Goal: Information Seeking & Learning: Learn about a topic

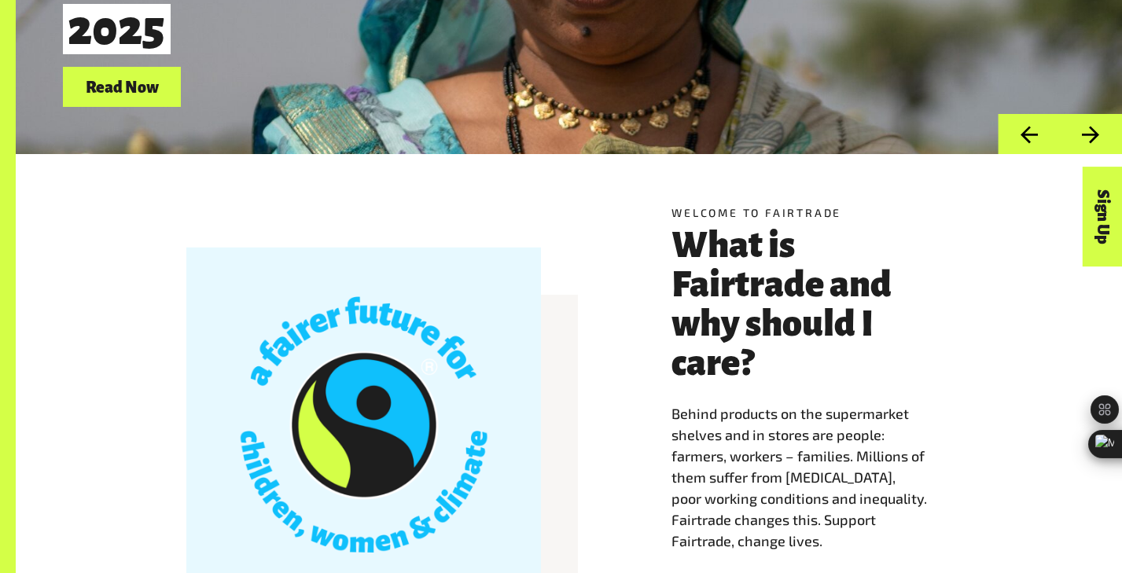
scroll to position [363, 0]
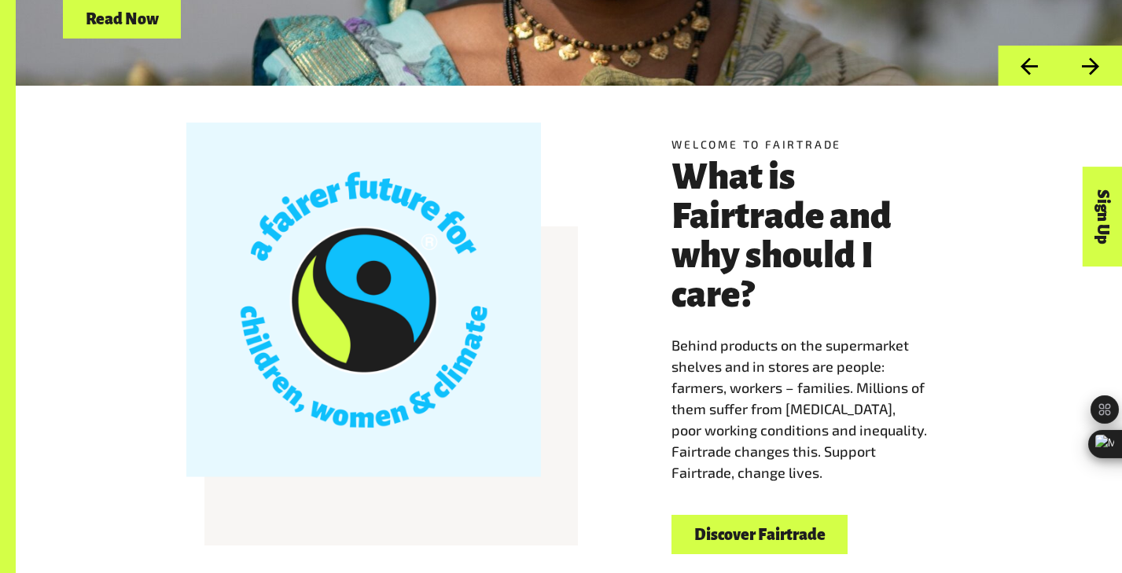
click at [783, 527] on link "Discover Fairtrade" at bounding box center [759, 535] width 176 height 40
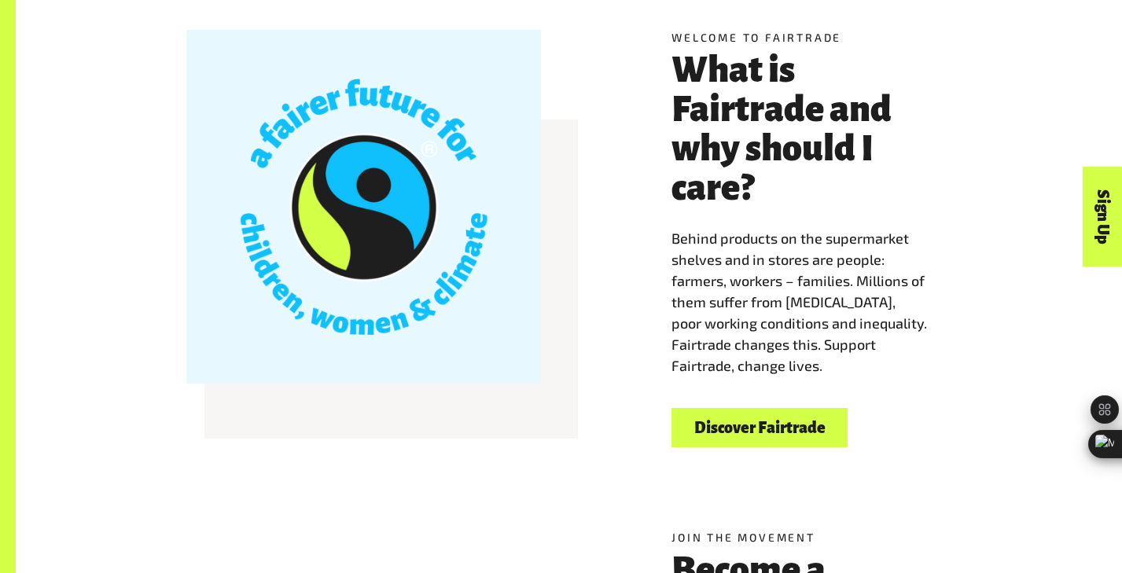
scroll to position [579, 0]
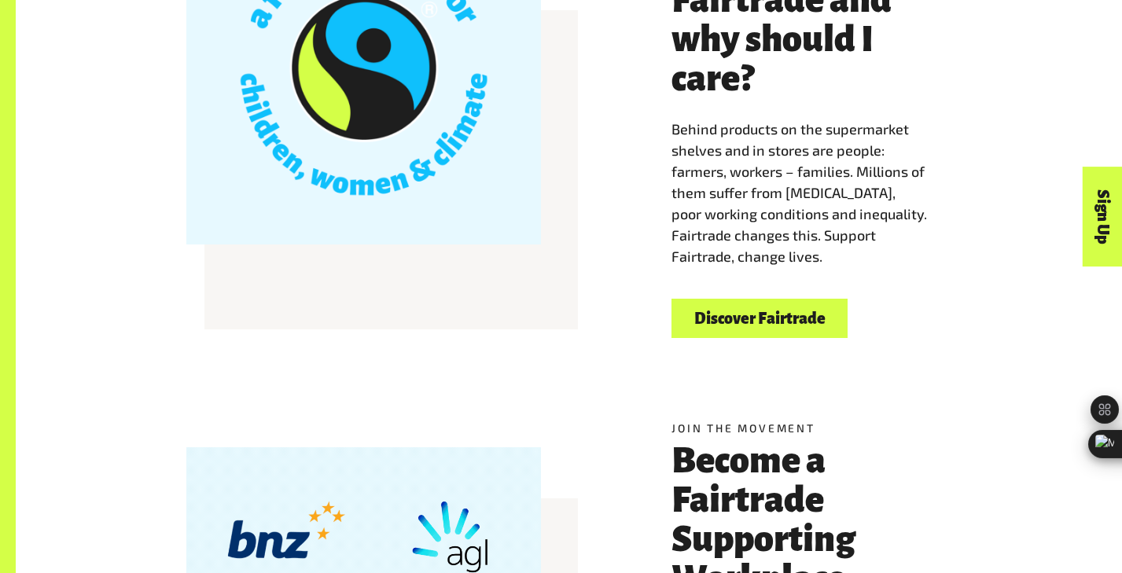
click at [795, 318] on link "Discover Fairtrade" at bounding box center [759, 319] width 176 height 40
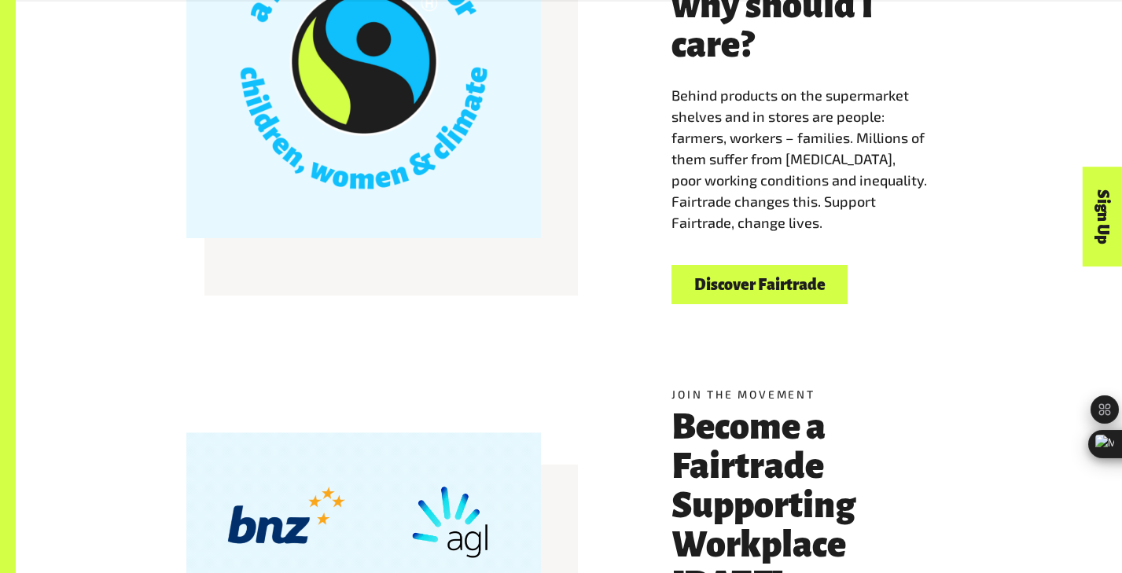
scroll to position [643, 0]
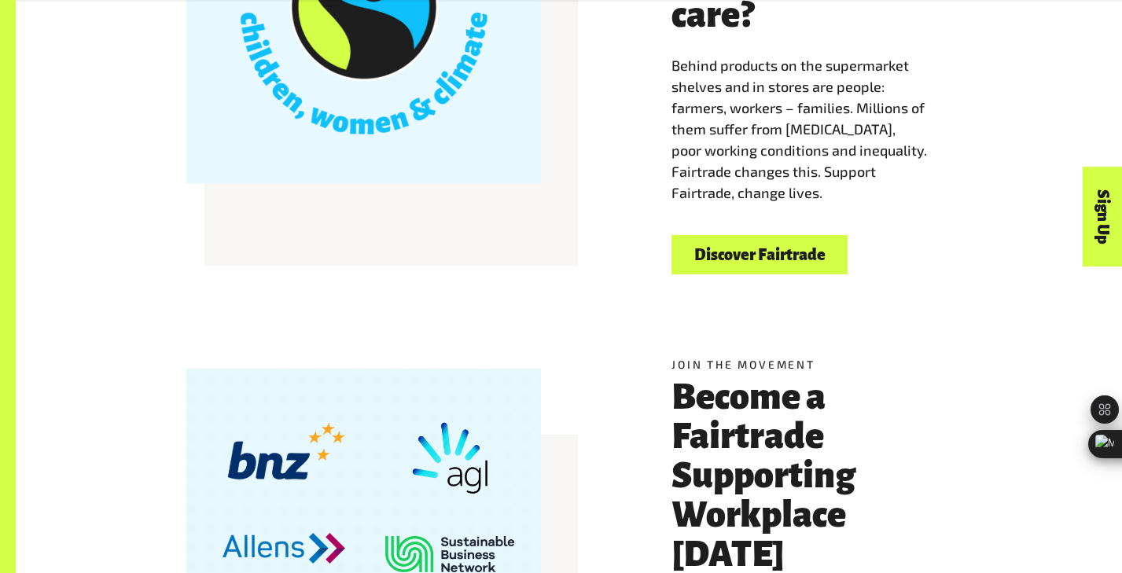
click at [771, 270] on link "Discover Fairtrade" at bounding box center [759, 255] width 176 height 40
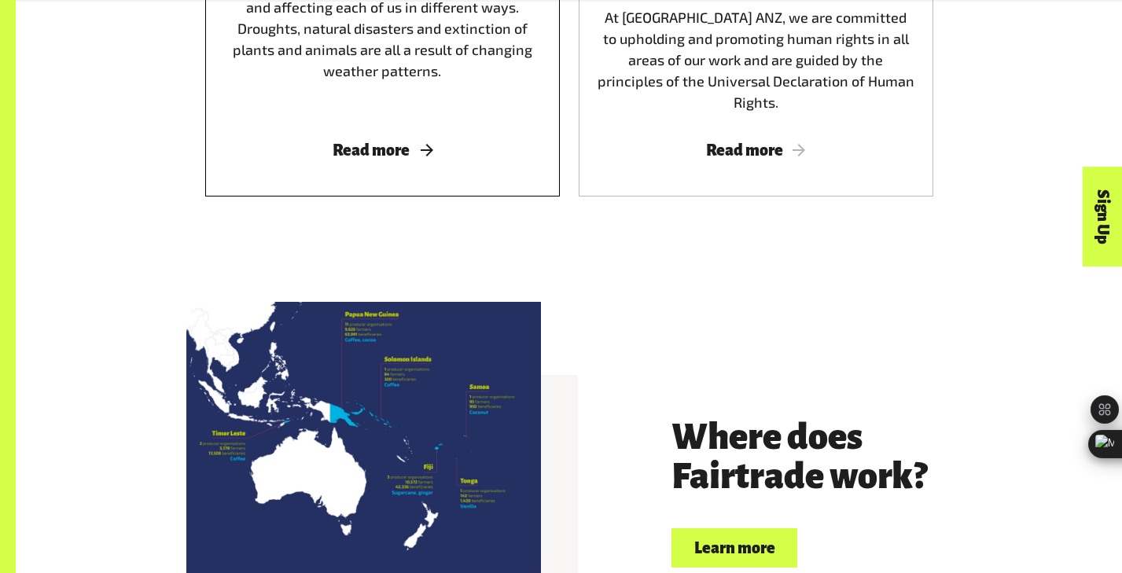
scroll to position [3198, 0]
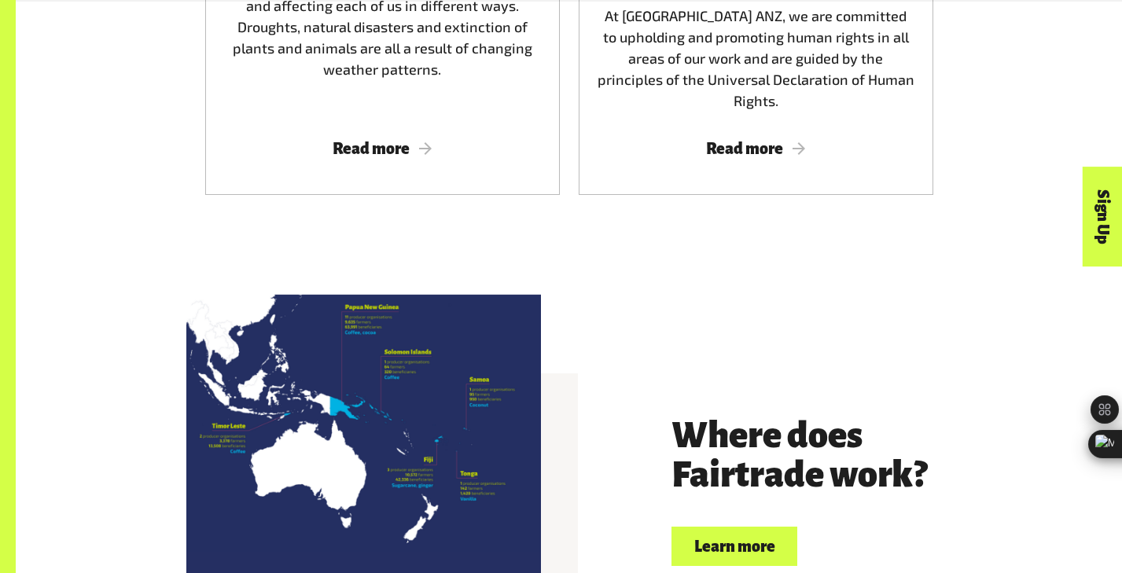
click at [736, 527] on link "Learn more" at bounding box center [734, 547] width 126 height 40
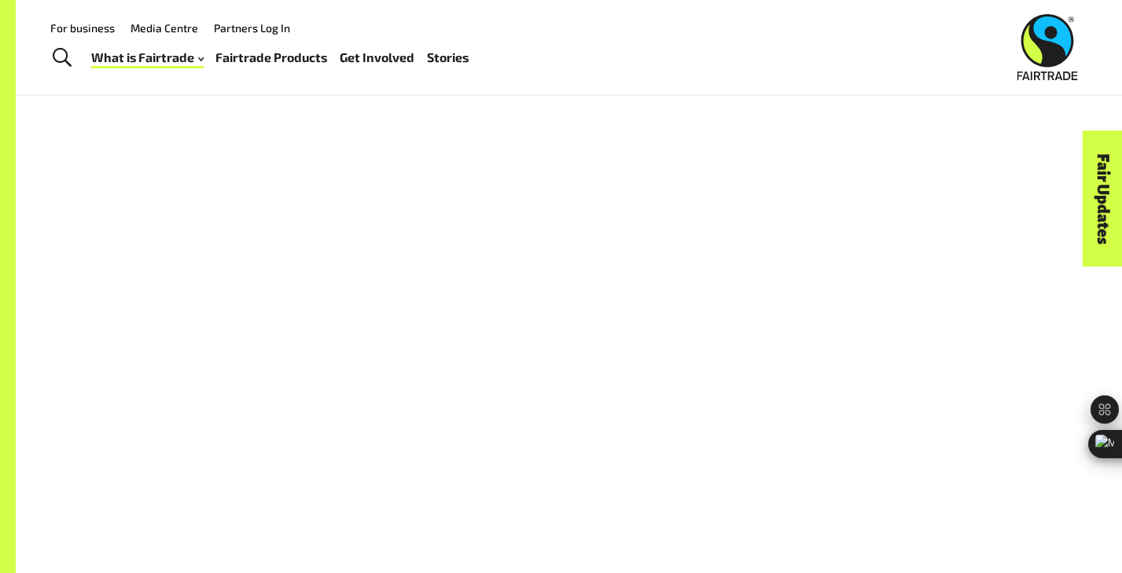
scroll to position [1118, 0]
